Goal: Understand process/instructions

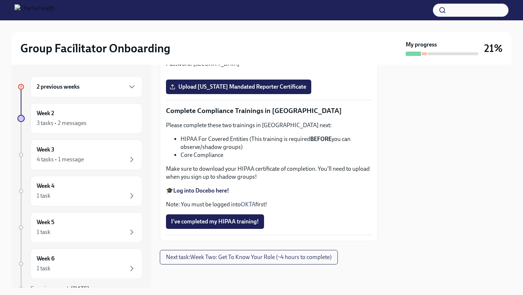
scroll to position [1722, 0]
click at [244, 222] on span "I've completed my HIPAA training!" at bounding box center [215, 221] width 88 height 7
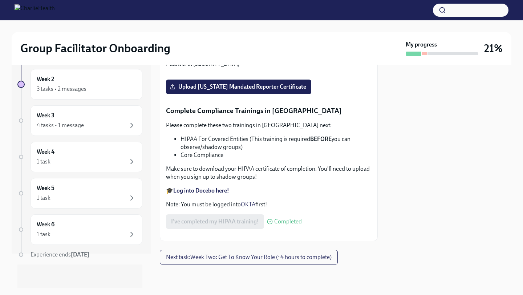
scroll to position [1396, 0]
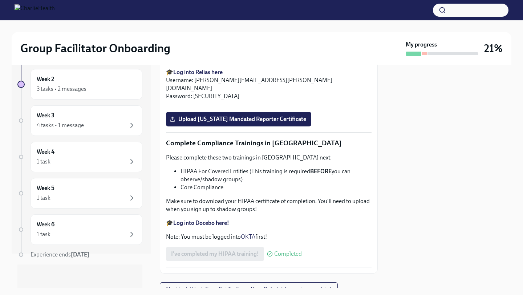
click at [198, 75] on strong "Log into Relias here" at bounding box center [197, 72] width 49 height 7
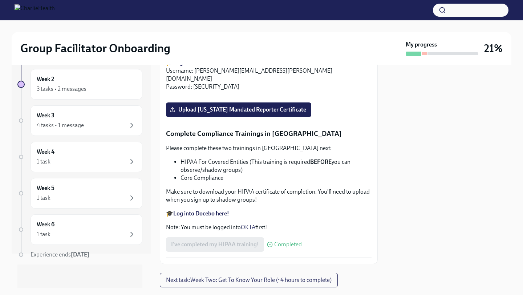
scroll to position [1412, 0]
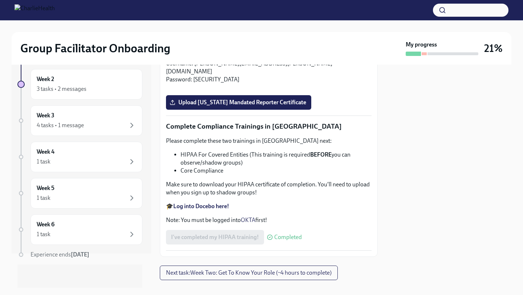
click at [206, 59] on strong "Log into Relias here" at bounding box center [197, 55] width 49 height 7
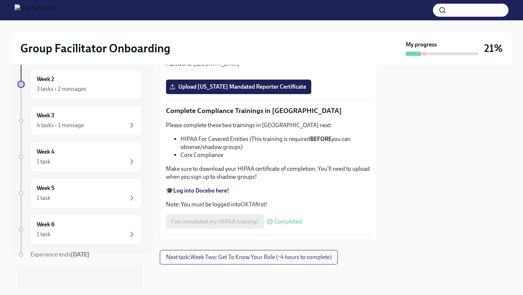
scroll to position [1483, 0]
click at [206, 43] on strong "Log into Relias here" at bounding box center [197, 39] width 49 height 7
